Goal: Transaction & Acquisition: Purchase product/service

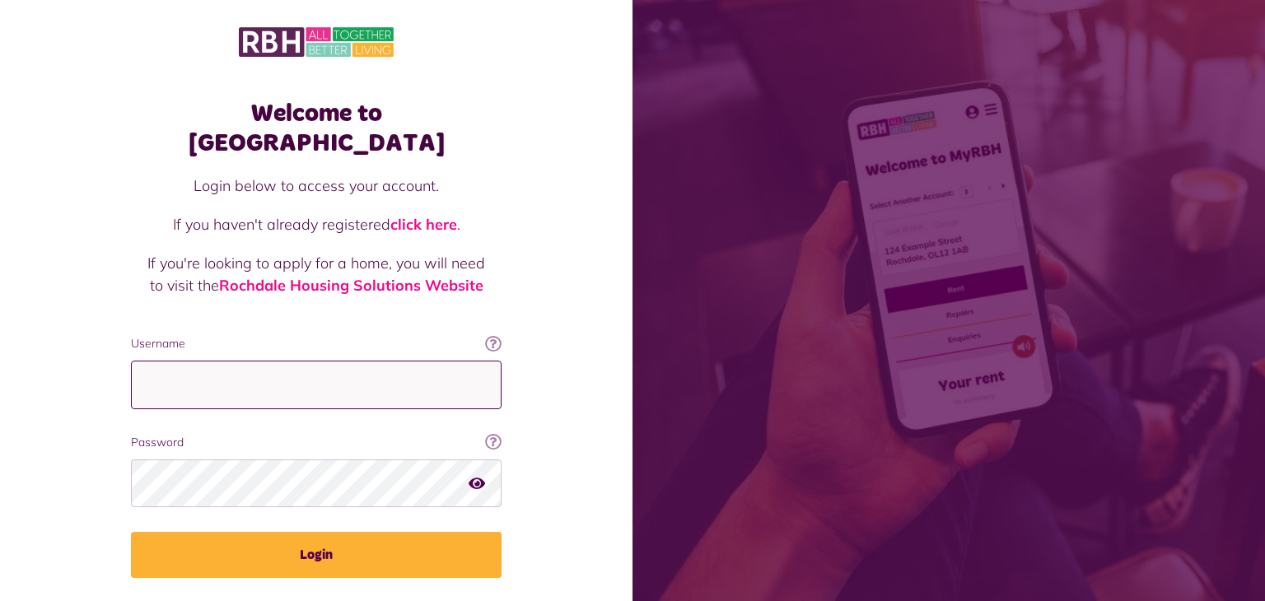
click at [161, 361] on input "Username" at bounding box center [316, 385] width 371 height 49
type input "**********"
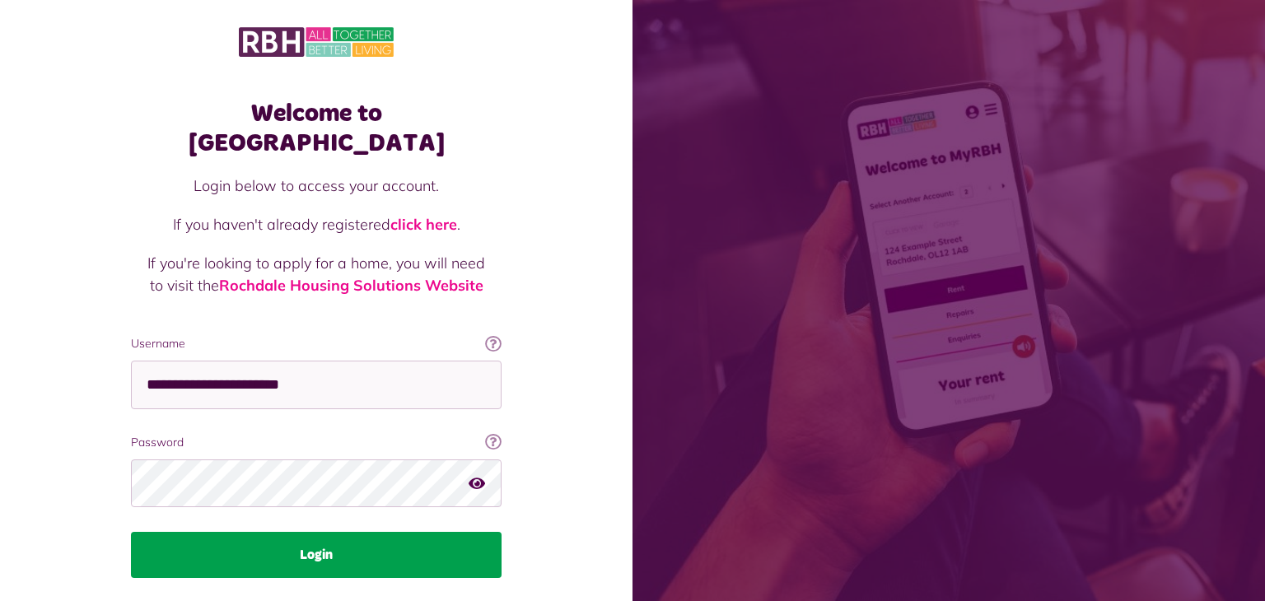
click at [375, 547] on button "Login" at bounding box center [316, 555] width 371 height 46
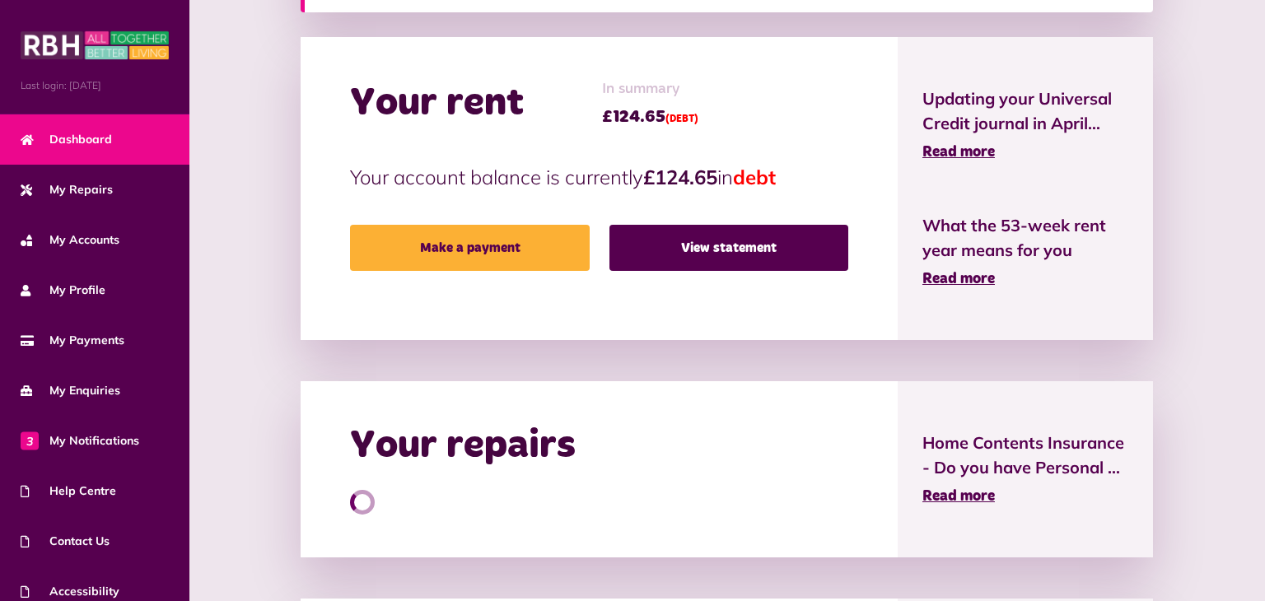
scroll to position [376, 0]
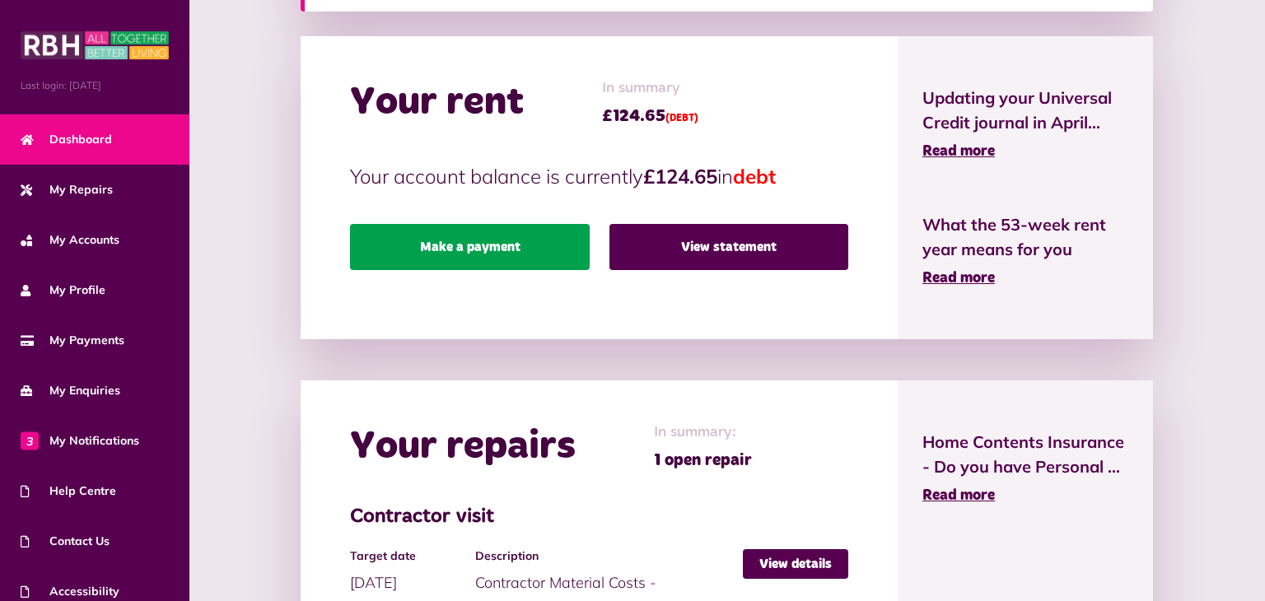
click at [501, 262] on link "Make a payment" at bounding box center [469, 247] width 239 height 46
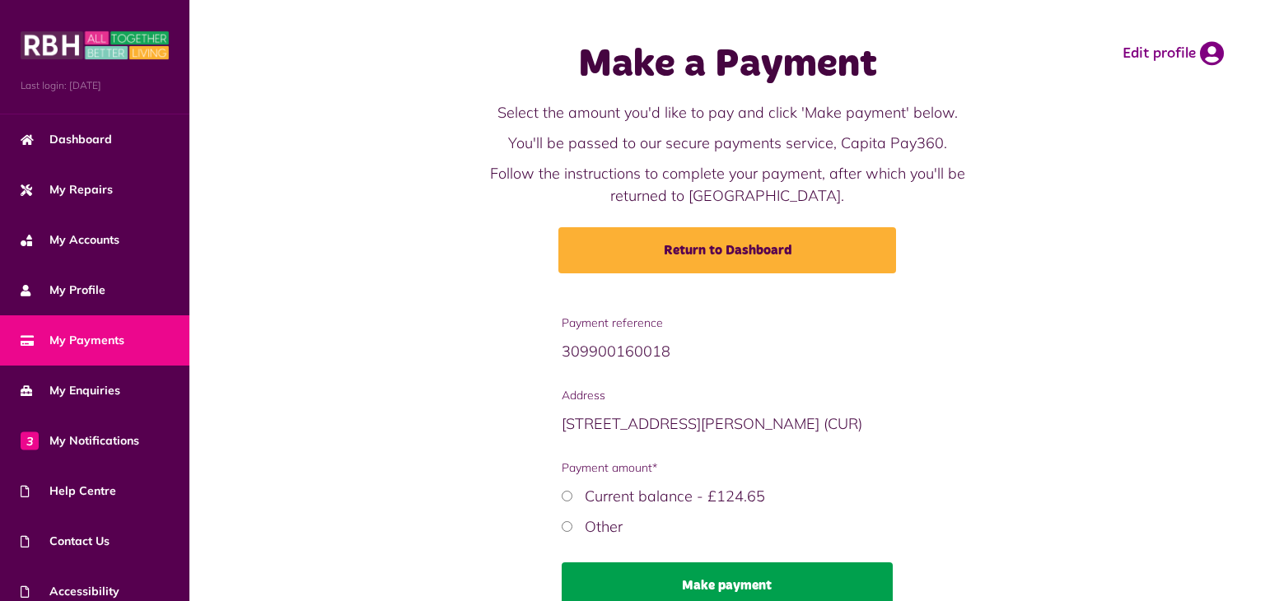
click at [743, 577] on button "Make payment" at bounding box center [727, 586] width 331 height 46
